Goal: Check status: Check status

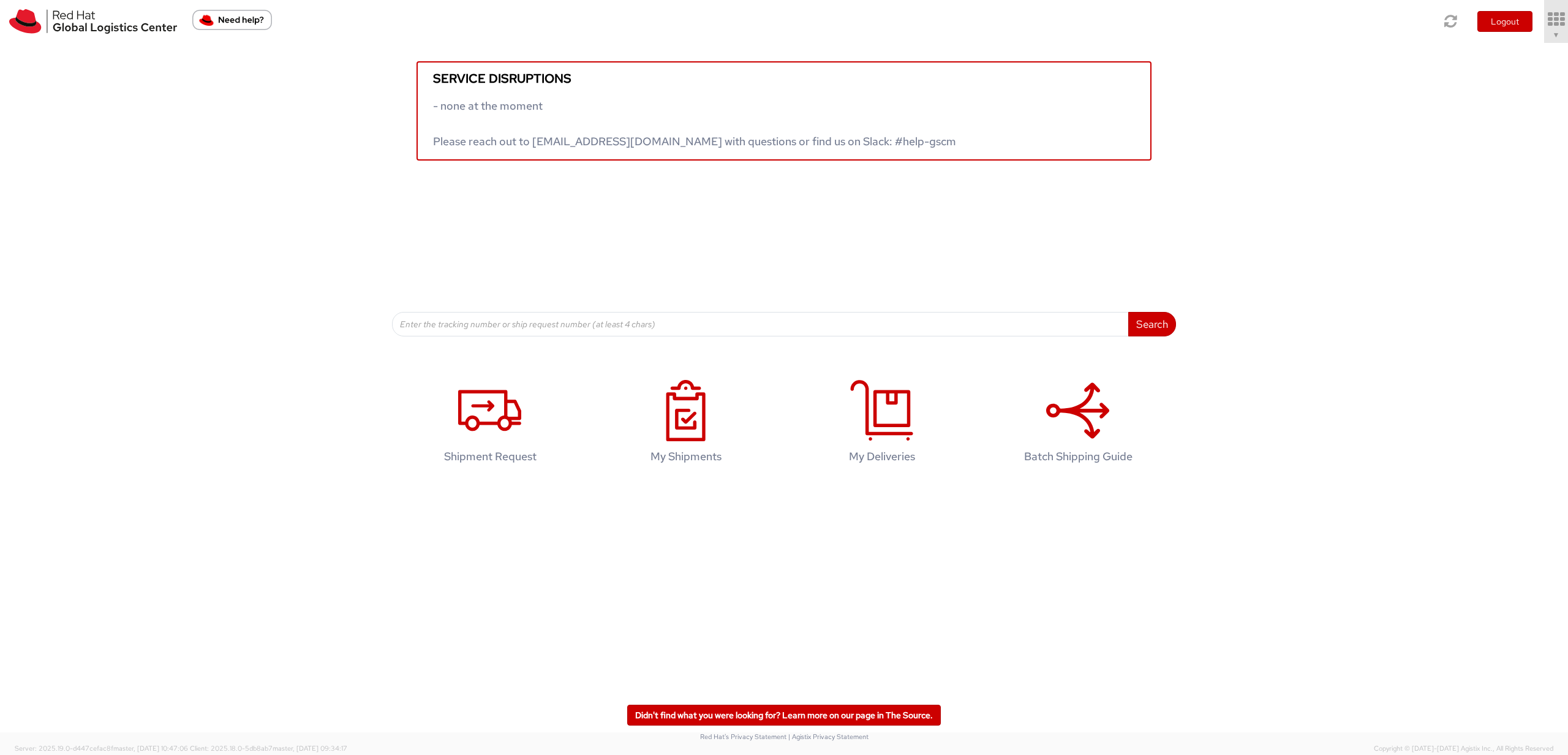
click at [900, 38] on link "▼" at bounding box center [1556, 21] width 24 height 43
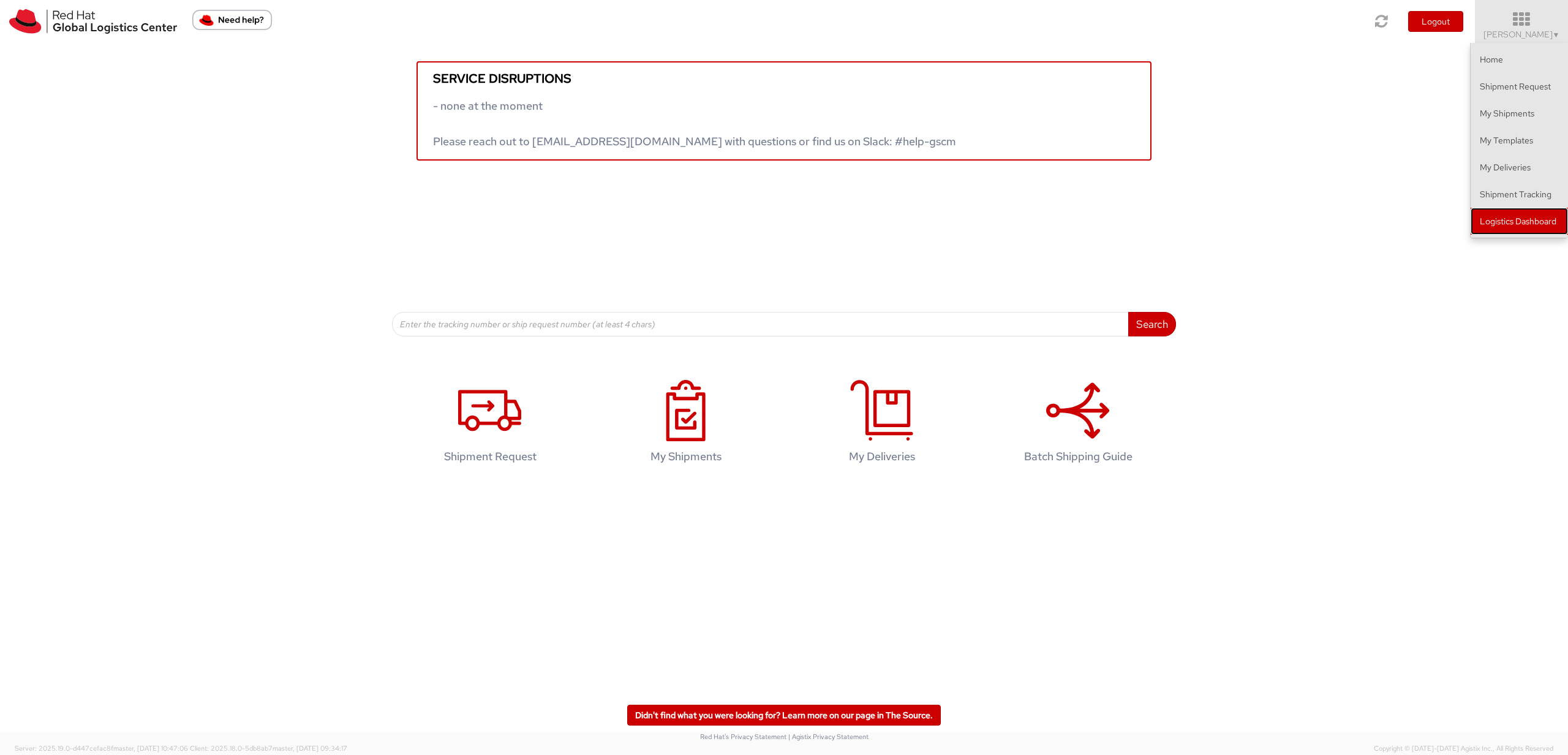
click at [900, 231] on link "Logistics Dashboard" at bounding box center [1519, 220] width 97 height 27
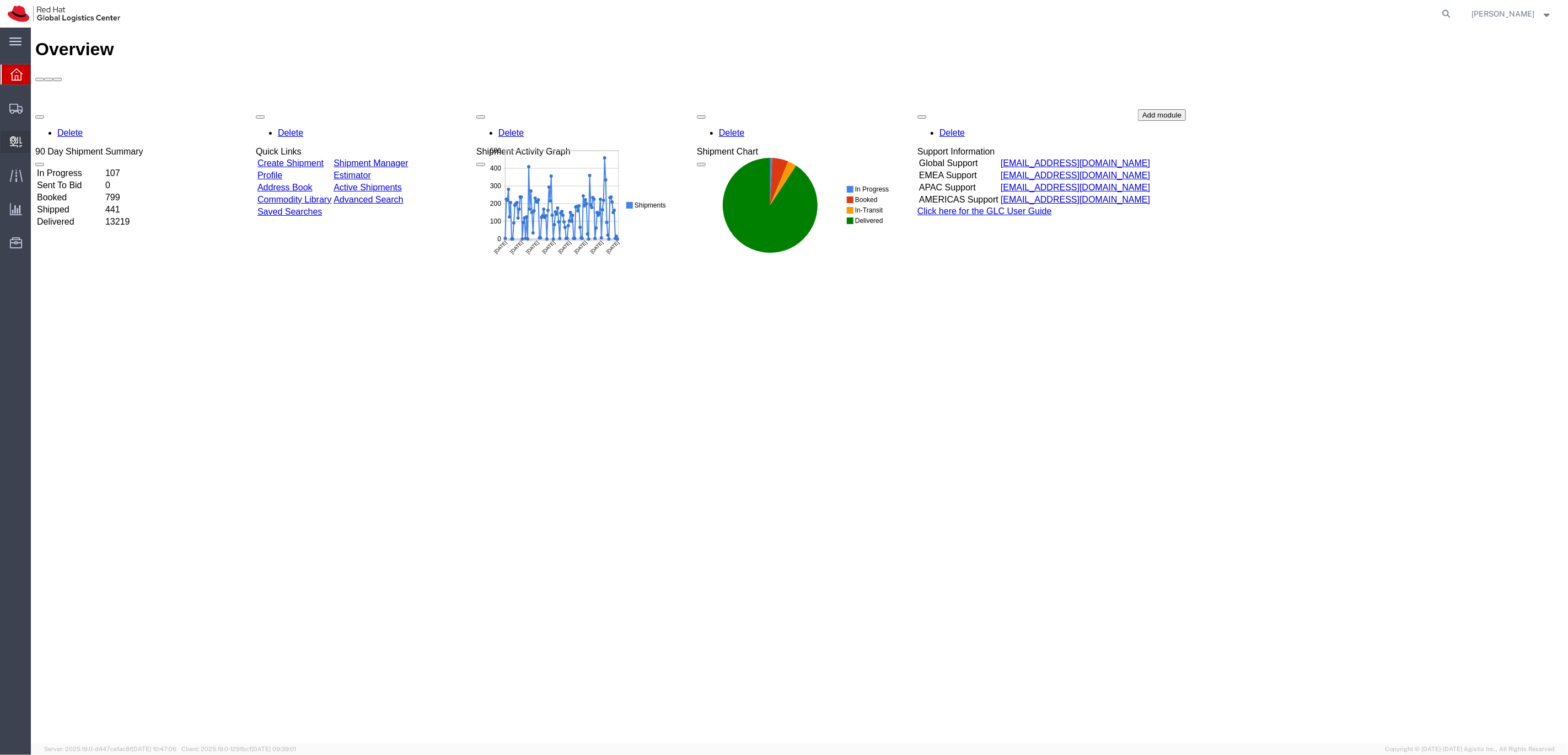
click at [15, 148] on div at bounding box center [16, 142] width 31 height 22
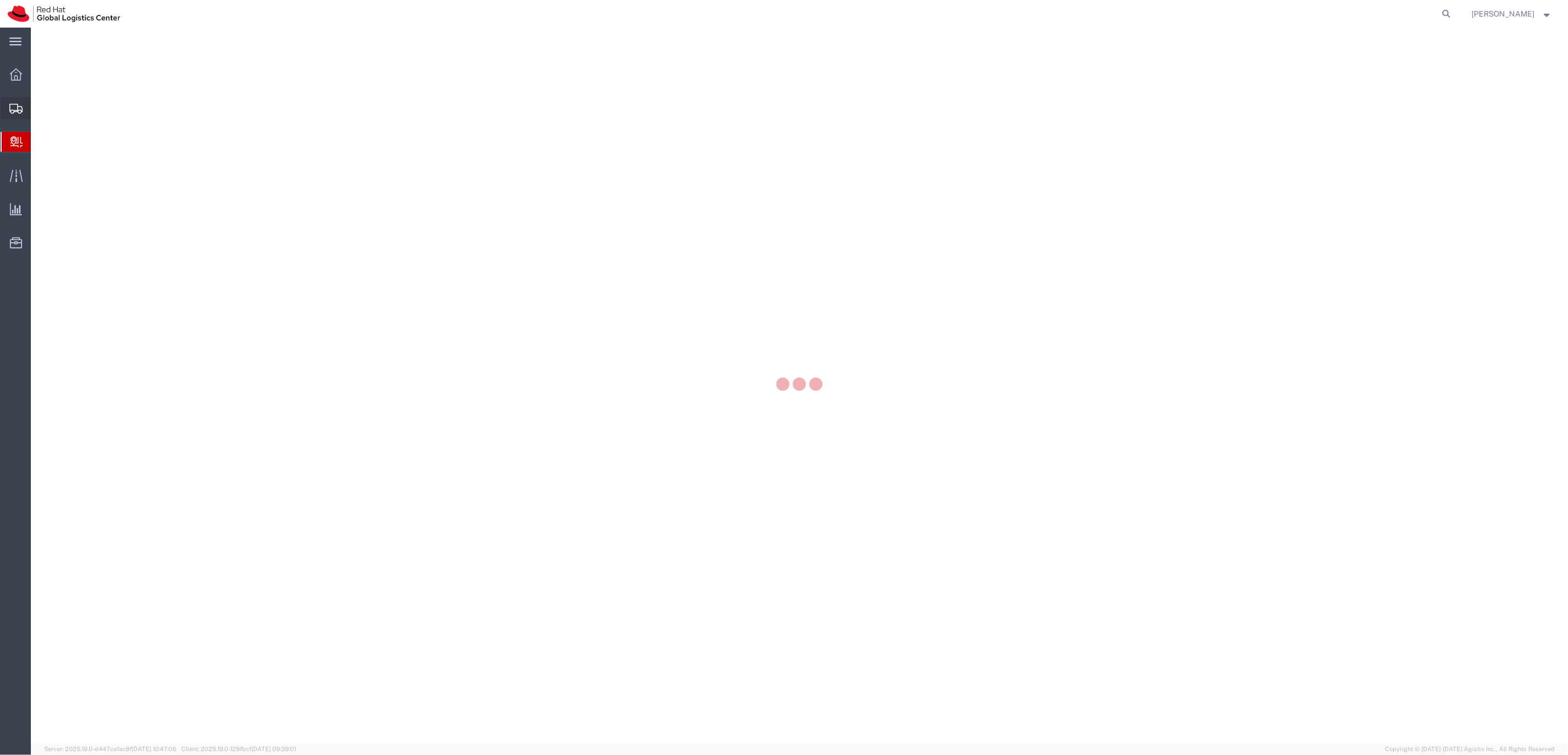
click at [16, 116] on div at bounding box center [16, 108] width 31 height 22
click at [46, 110] on div at bounding box center [799, 385] width 1537 height 715
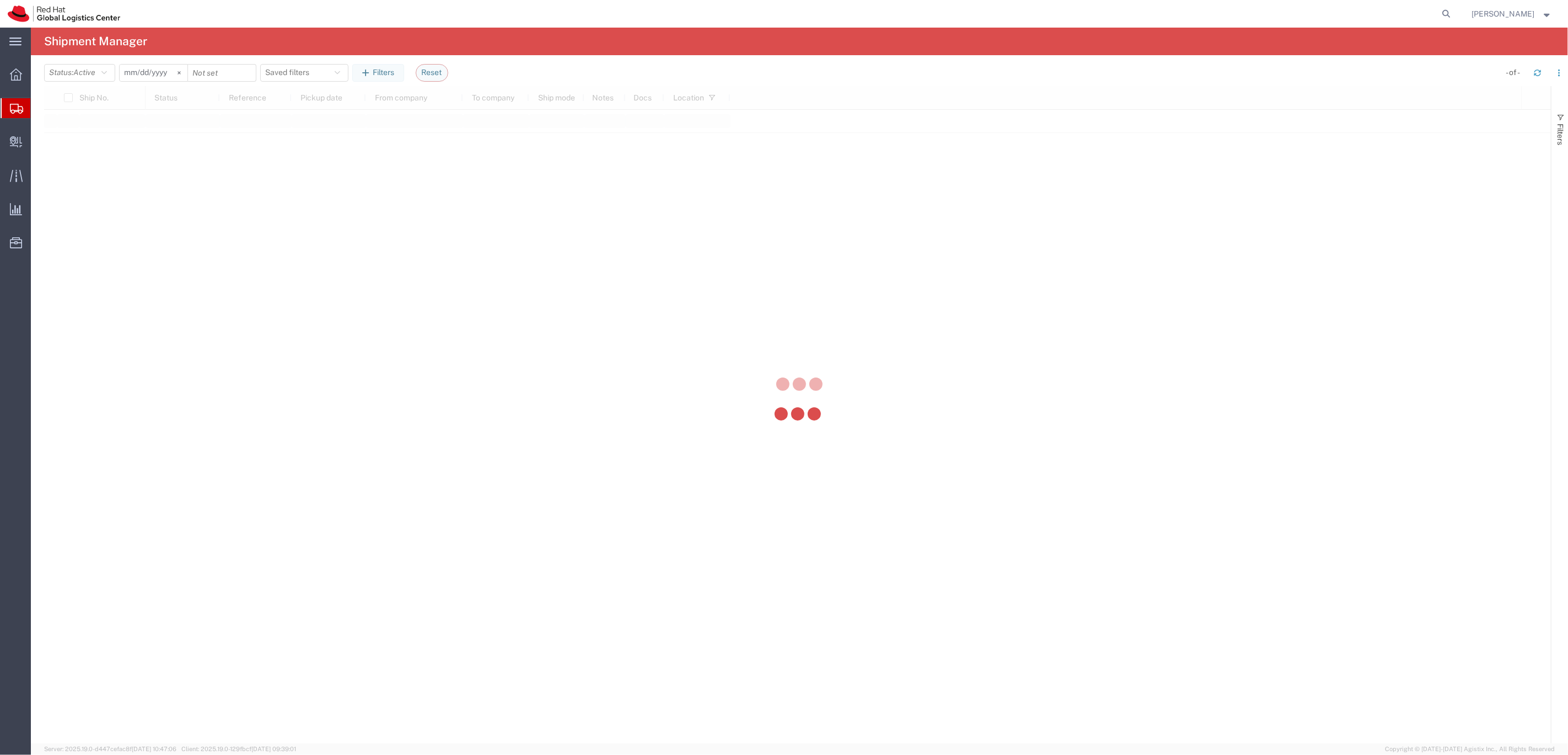
click at [52, 109] on div at bounding box center [799, 385] width 1537 height 715
click at [49, 107] on div at bounding box center [799, 385] width 1537 height 715
click at [35, 106] on div at bounding box center [799, 385] width 1537 height 715
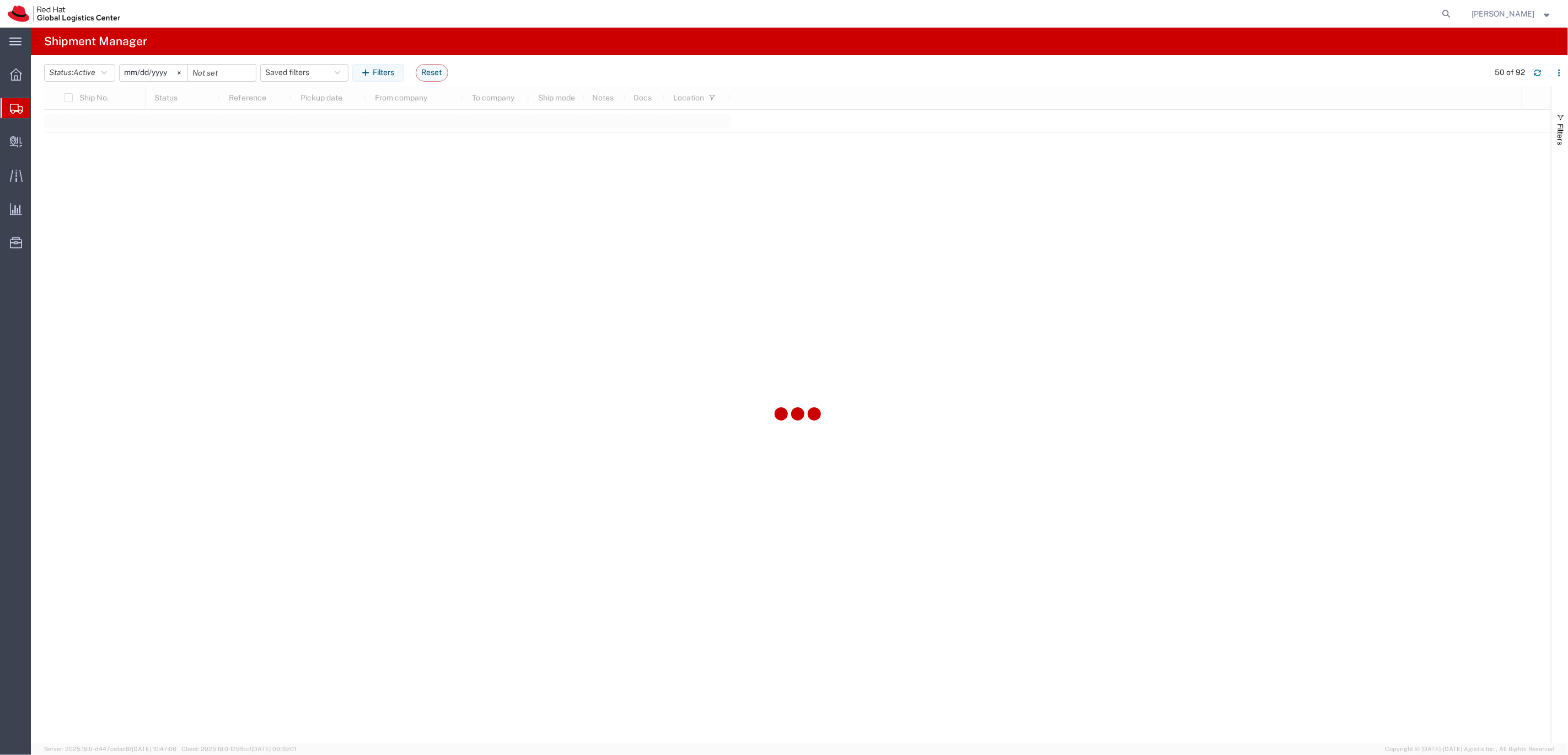
click at [39, 108] on span "Shipments" at bounding box center [34, 108] width 9 height 22
click at [165, 67] on input "2025-05-11" at bounding box center [153, 70] width 68 height 16
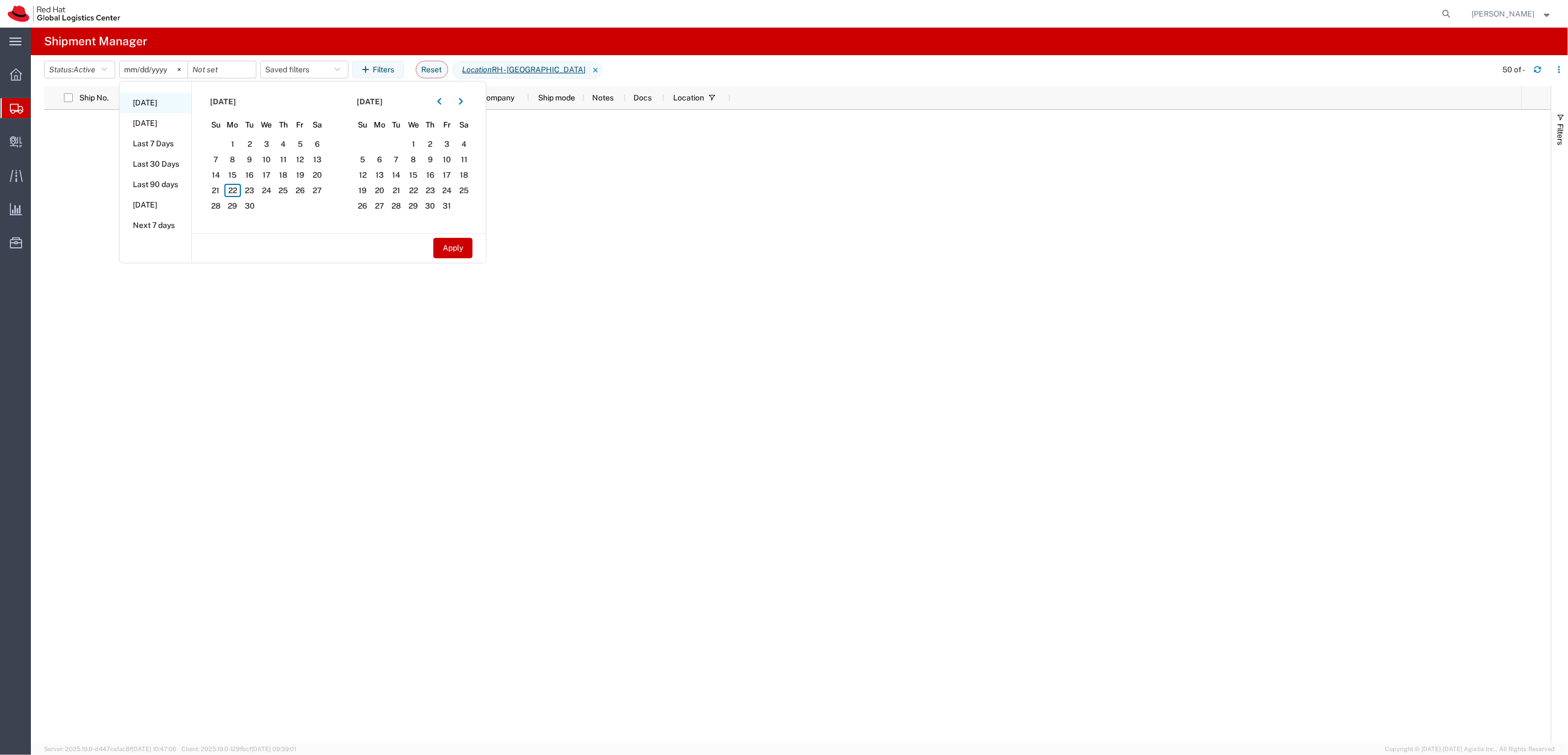
click at [148, 104] on li "Today" at bounding box center [155, 103] width 72 height 21
type input "2025-09-22"
